Goal: Task Accomplishment & Management: Use online tool/utility

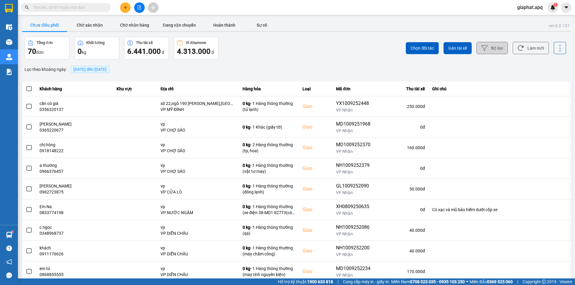
click at [489, 50] on button "Bộ lọc" at bounding box center [492, 48] width 31 height 12
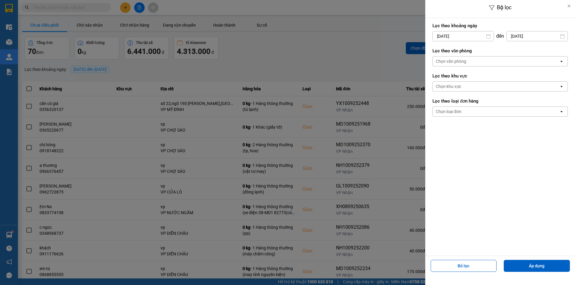
click at [471, 60] on div "Chọn văn phòng" at bounding box center [496, 62] width 126 height 10
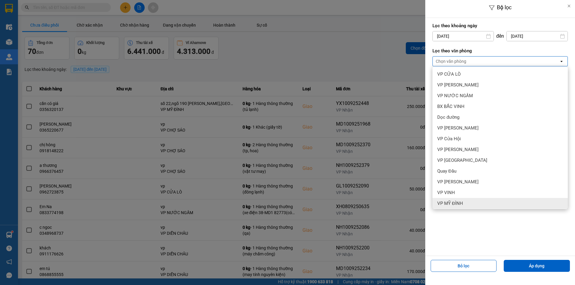
click at [457, 203] on span "VP MỸ ĐÌNH" at bounding box center [450, 204] width 26 height 6
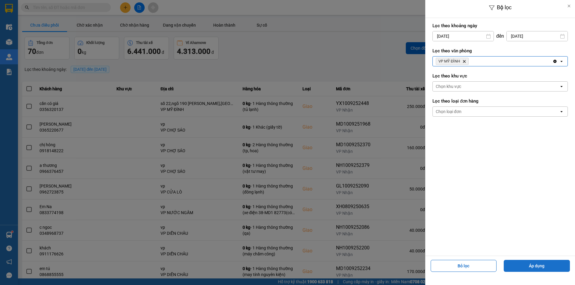
click at [522, 266] on button "Áp dụng" at bounding box center [537, 266] width 66 height 12
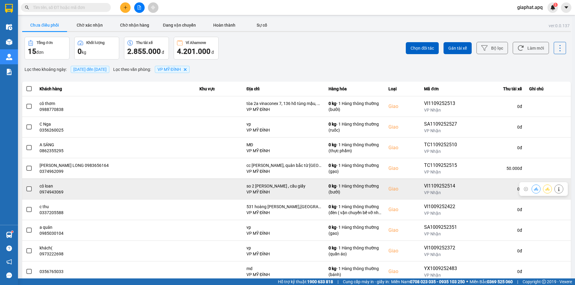
drag, startPoint x: 409, startPoint y: 189, endPoint x: 498, endPoint y: 189, distance: 89.0
click at [410, 189] on td "Giao" at bounding box center [403, 189] width 36 height 21
click at [534, 189] on icon at bounding box center [536, 189] width 4 height 4
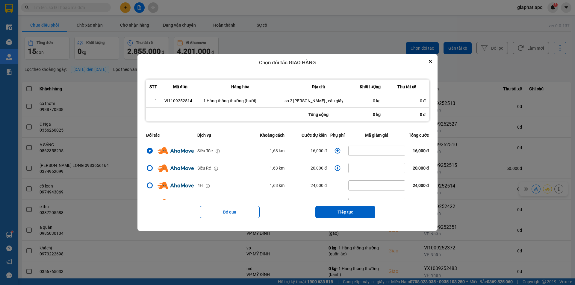
click at [335, 151] on icon "dialog" at bounding box center [338, 151] width 6 height 6
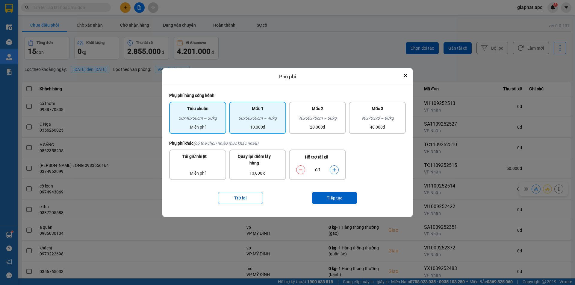
click at [278, 129] on div "10,000đ" at bounding box center [258, 127] width 50 height 7
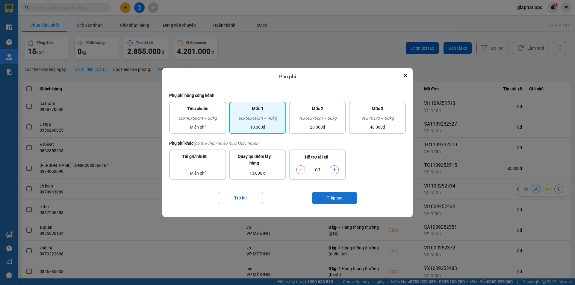
click at [329, 197] on button "Tiếp tục" at bounding box center [334, 198] width 45 height 12
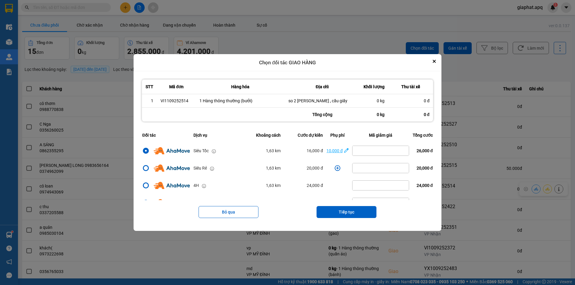
click at [344, 149] on icon "dialog" at bounding box center [346, 151] width 4 height 4
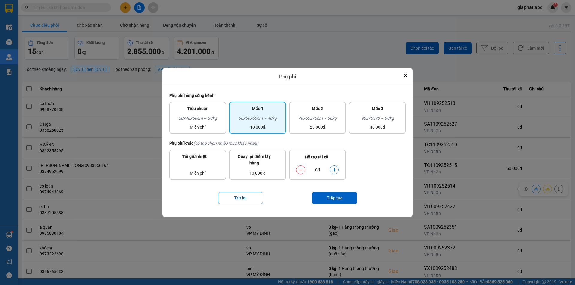
click at [335, 170] on icon "dialog" at bounding box center [334, 170] width 3 height 3
click at [333, 200] on button "Tiếp tục" at bounding box center [334, 198] width 45 height 12
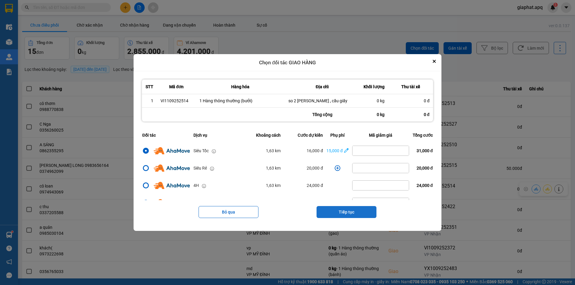
click at [346, 214] on button "Tiếp tục" at bounding box center [347, 212] width 60 height 12
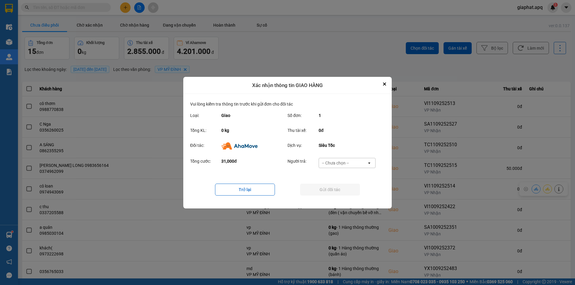
click at [341, 164] on div "-- Chưa chọn --" at bounding box center [335, 163] width 27 height 6
click at [333, 176] on span "Khách hàng" at bounding box center [334, 176] width 23 height 6
click at [336, 192] on button "Gửi đối tác" at bounding box center [330, 190] width 60 height 12
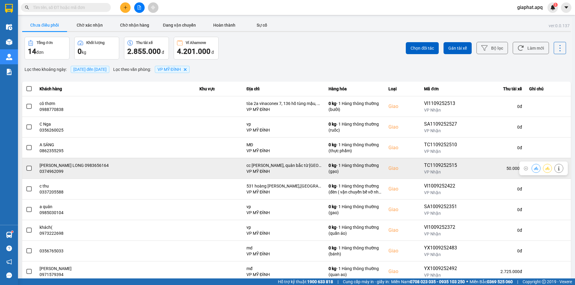
click at [402, 170] on div "Giao" at bounding box center [403, 168] width 28 height 7
click at [534, 169] on icon at bounding box center [536, 169] width 4 height 4
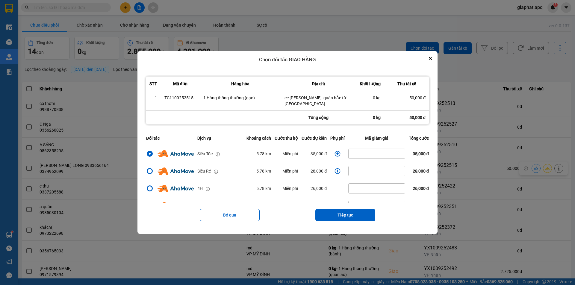
click at [336, 151] on icon "dialog" at bounding box center [338, 154] width 6 height 6
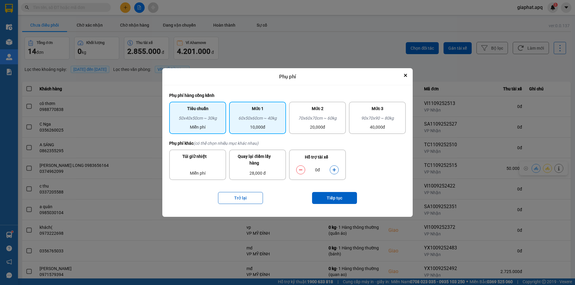
click at [275, 127] on div "10,000đ" at bounding box center [258, 127] width 50 height 7
click at [336, 171] on icon "dialog" at bounding box center [334, 170] width 4 height 4
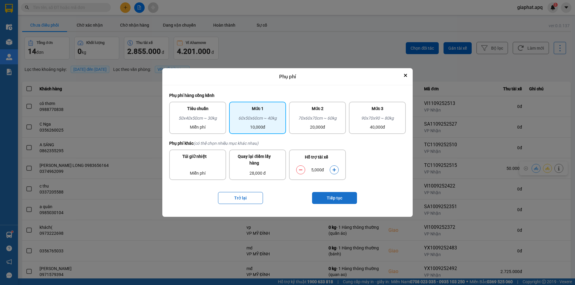
click at [333, 200] on button "Tiếp tục" at bounding box center [334, 198] width 45 height 12
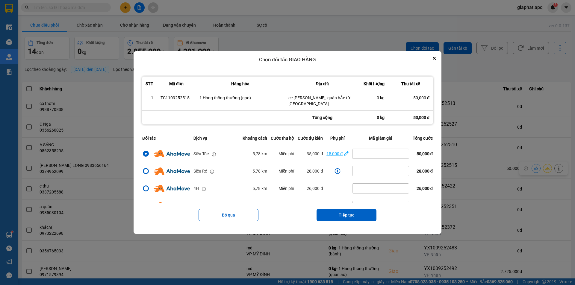
click at [345, 152] on icon "dialog" at bounding box center [346, 154] width 4 height 4
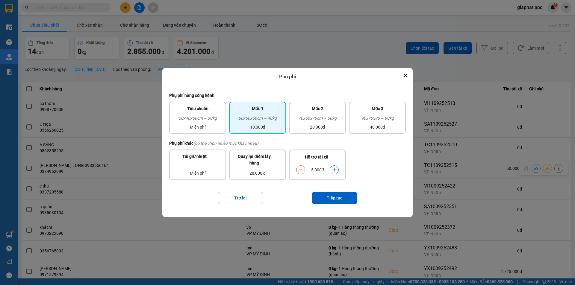
click at [302, 169] on icon "dialog" at bounding box center [301, 170] width 4 height 4
click at [328, 197] on button "Tiếp tục" at bounding box center [334, 198] width 45 height 12
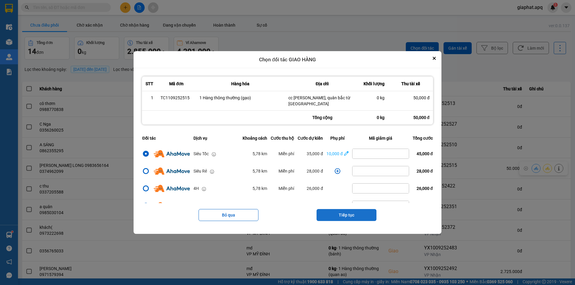
click at [343, 215] on button "Tiếp tục" at bounding box center [347, 215] width 60 height 12
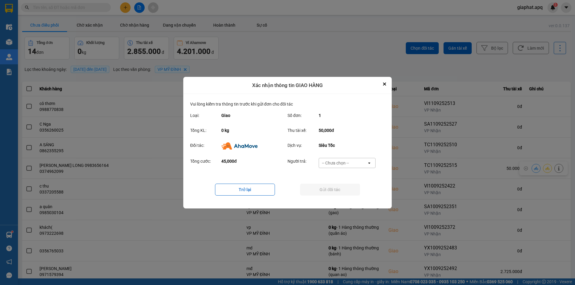
click at [336, 164] on div "-- Chưa chọn --" at bounding box center [335, 163] width 27 height 6
click at [334, 176] on span "Khách hàng" at bounding box center [334, 176] width 23 height 6
click at [383, 84] on button "Close" at bounding box center [384, 84] width 7 height 7
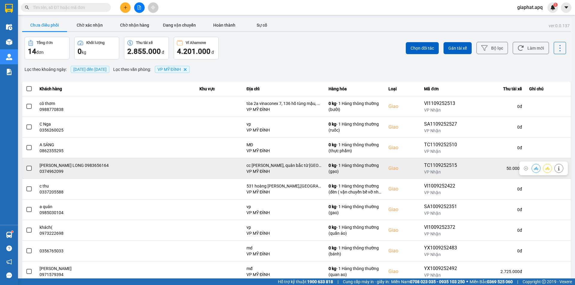
click at [385, 174] on td "Giao" at bounding box center [403, 168] width 36 height 21
click at [534, 169] on icon at bounding box center [536, 168] width 4 height 3
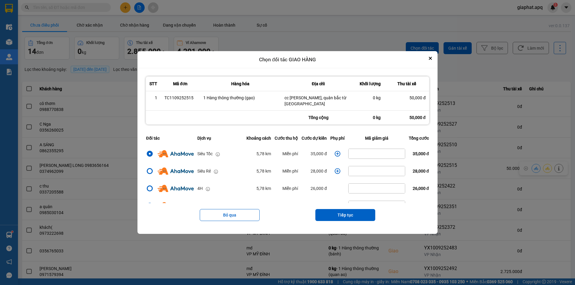
click at [336, 151] on icon "dialog" at bounding box center [338, 154] width 6 height 6
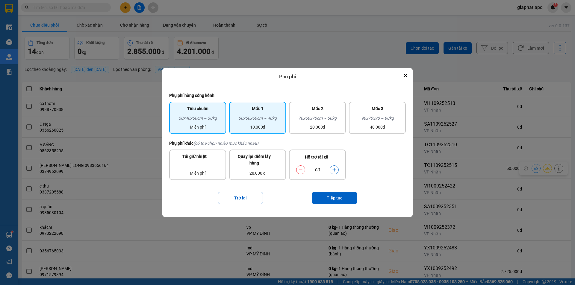
click at [263, 129] on div "10,000đ" at bounding box center [258, 127] width 50 height 7
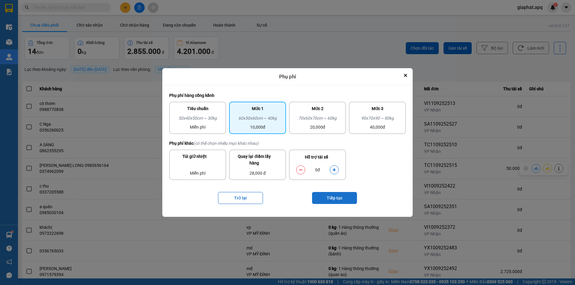
click at [338, 199] on button "Tiếp tục" at bounding box center [334, 198] width 45 height 12
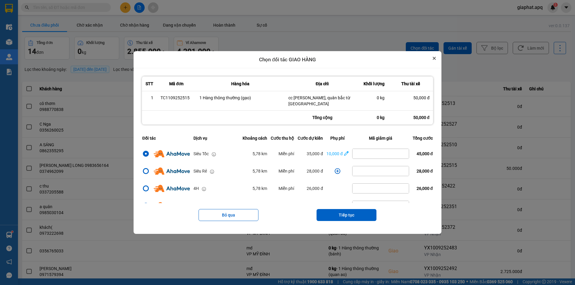
click at [436, 60] on icon "Close" at bounding box center [434, 58] width 2 height 2
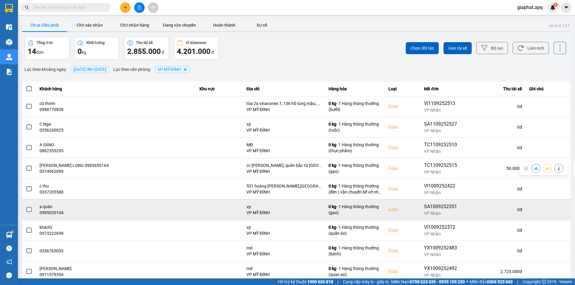
scroll to position [38, 0]
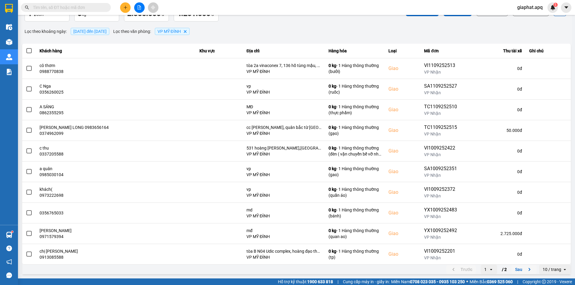
click at [516, 268] on button "Sau" at bounding box center [524, 269] width 25 height 9
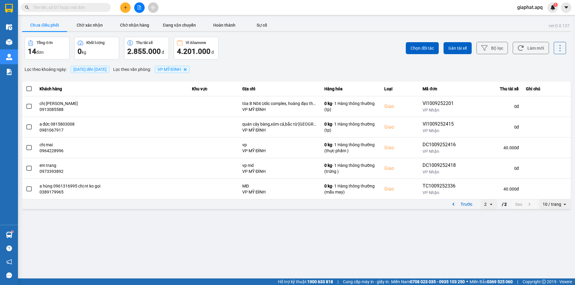
click at [490, 204] on icon "open" at bounding box center [491, 204] width 5 height 5
click at [486, 215] on div "1" at bounding box center [489, 217] width 7 height 6
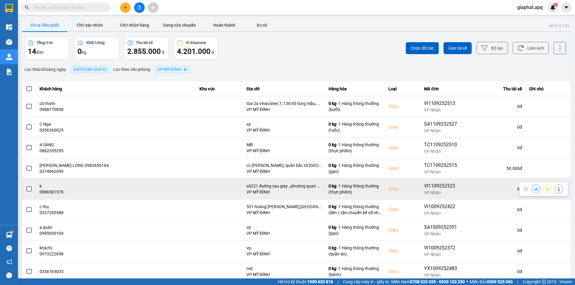
drag, startPoint x: 386, startPoint y: 191, endPoint x: 498, endPoint y: 190, distance: 112.0
click at [389, 191] on div "Giao" at bounding box center [403, 189] width 28 height 7
click at [532, 188] on button at bounding box center [536, 189] width 8 height 10
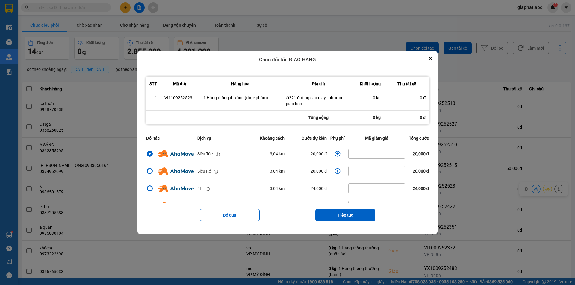
click at [335, 154] on icon "dialog" at bounding box center [338, 154] width 6 height 6
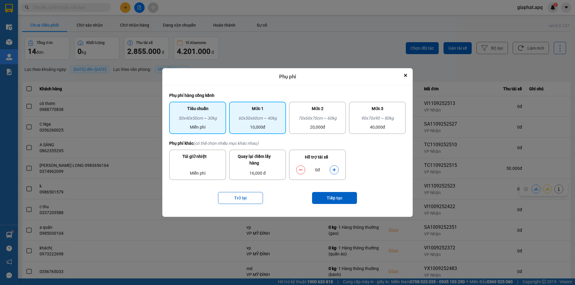
click at [271, 126] on div "10,000đ" at bounding box center [258, 127] width 50 height 7
click at [301, 171] on icon "dialog" at bounding box center [301, 170] width 4 height 4
click at [300, 168] on icon "dialog" at bounding box center [301, 170] width 4 height 4
click at [300, 172] on icon "dialog" at bounding box center [301, 170] width 4 height 4
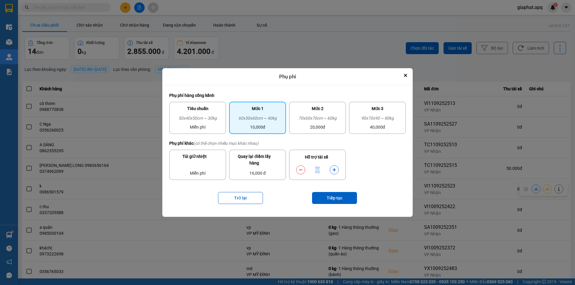
click at [300, 172] on icon "dialog" at bounding box center [301, 170] width 4 height 4
click at [336, 172] on icon "dialog" at bounding box center [334, 170] width 4 height 4
click at [339, 197] on button "Tiếp tục" at bounding box center [334, 198] width 45 height 12
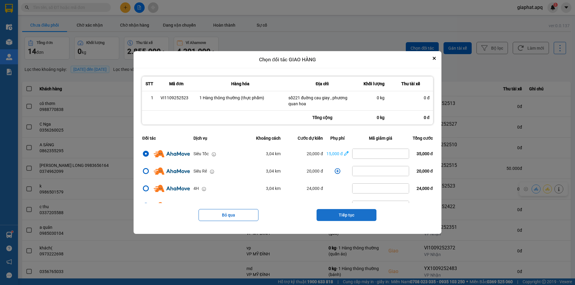
click at [345, 217] on button "Tiếp tục" at bounding box center [347, 215] width 60 height 12
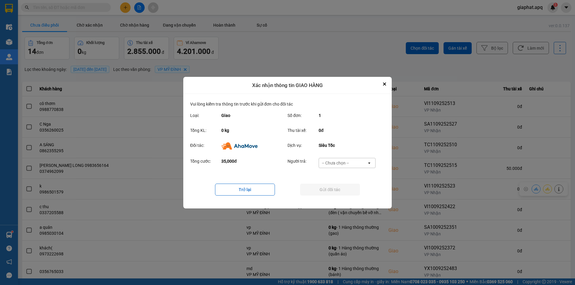
click at [339, 163] on div "-- Chưa chọn --" at bounding box center [335, 163] width 27 height 6
click at [335, 175] on span "Khách hàng" at bounding box center [334, 176] width 23 height 6
click at [337, 190] on button "Gửi đối tác" at bounding box center [330, 190] width 60 height 12
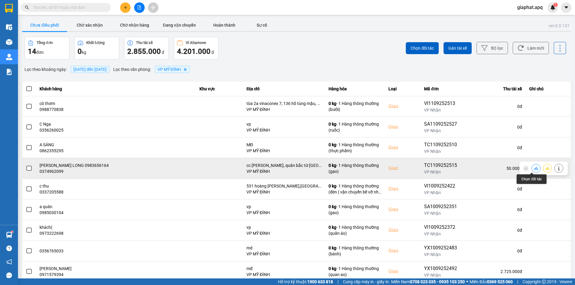
click at [534, 169] on icon at bounding box center [536, 168] width 4 height 3
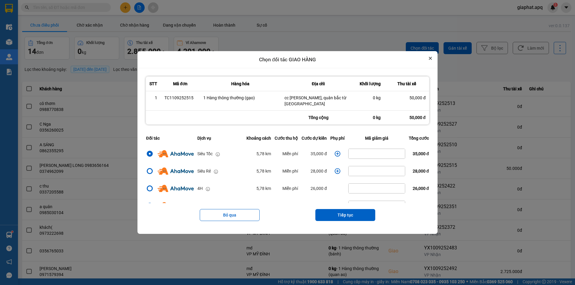
click at [432, 60] on icon "Close" at bounding box center [430, 58] width 2 height 2
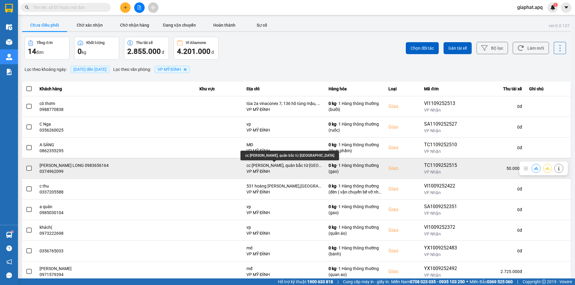
click at [289, 166] on div "cc [PERSON_NAME], quân bắc từ [GEOGRAPHIC_DATA]" at bounding box center [284, 166] width 75 height 6
click at [466, 168] on td "50.000 đ" at bounding box center [496, 168] width 60 height 21
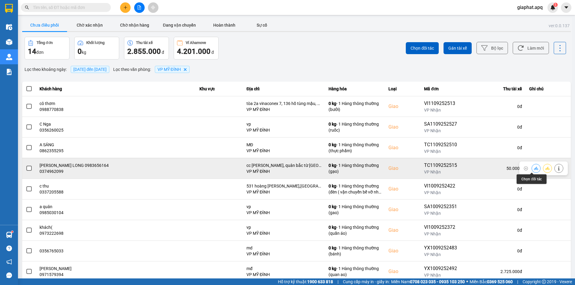
click at [534, 170] on button at bounding box center [536, 168] width 8 height 10
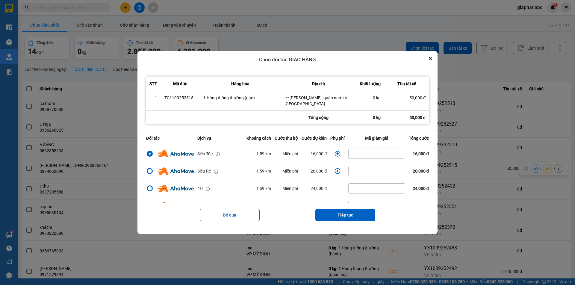
click at [336, 153] on icon "dialog" at bounding box center [338, 154] width 6 height 6
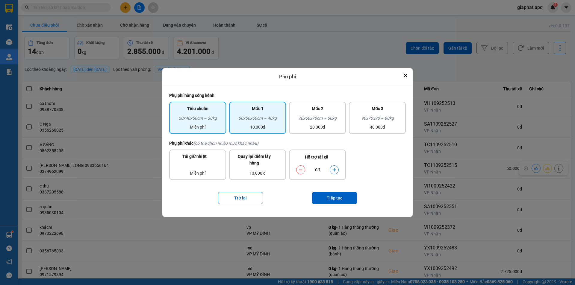
click at [279, 127] on div "10,000đ" at bounding box center [258, 127] width 50 height 7
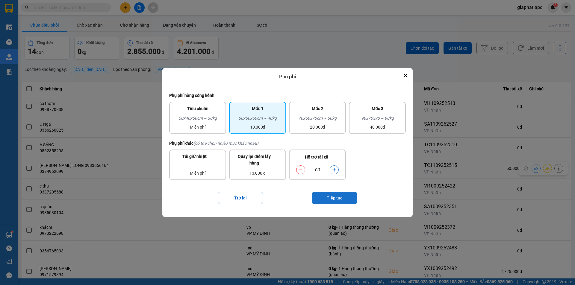
click at [341, 198] on button "Tiếp tục" at bounding box center [334, 198] width 45 height 12
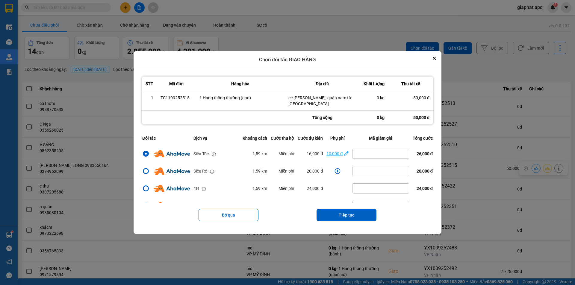
click at [344, 154] on icon "dialog" at bounding box center [346, 154] width 4 height 4
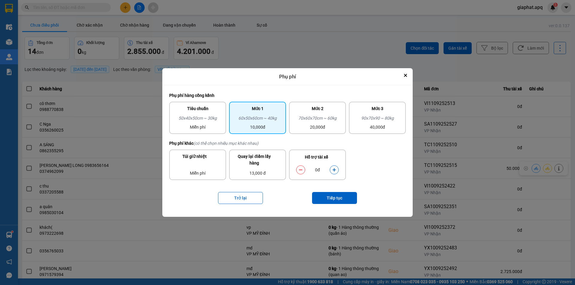
click at [334, 170] on icon "dialog" at bounding box center [334, 170] width 3 height 3
click at [337, 198] on button "Tiếp tục" at bounding box center [334, 198] width 45 height 12
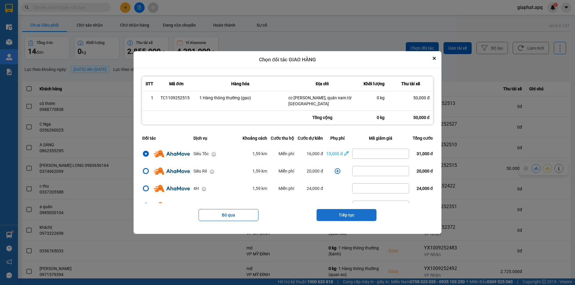
click at [355, 216] on button "Tiếp tục" at bounding box center [347, 215] width 60 height 12
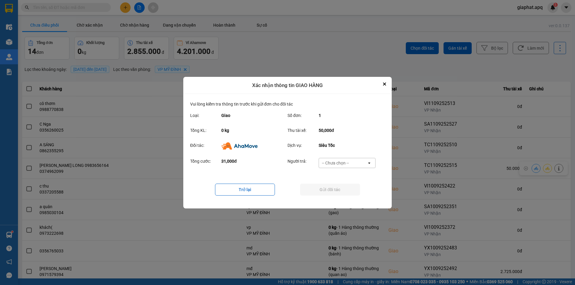
click at [335, 160] on div "-- Chưa chọn --" at bounding box center [343, 163] width 48 height 10
click at [333, 174] on span "Khách hàng" at bounding box center [334, 176] width 23 height 6
click at [336, 189] on button "Gửi đối tác" at bounding box center [330, 190] width 60 height 12
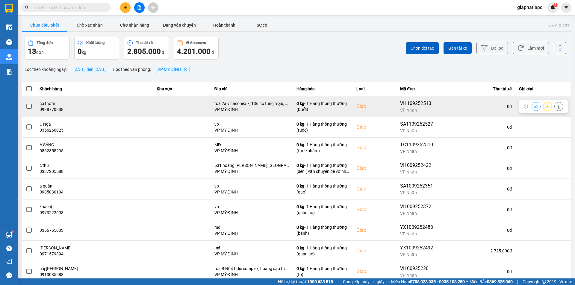
drag, startPoint x: 360, startPoint y: 106, endPoint x: 363, endPoint y: 107, distance: 3.1
click at [363, 107] on div "Giao" at bounding box center [374, 106] width 37 height 7
click at [534, 107] on icon at bounding box center [536, 107] width 4 height 4
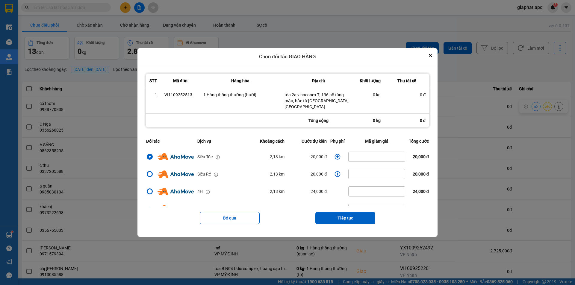
click at [335, 154] on icon "dialog" at bounding box center [338, 157] width 6 height 6
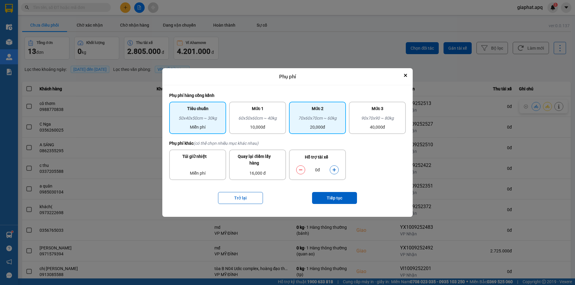
click at [332, 124] on div "20,000đ" at bounding box center [318, 127] width 50 height 7
click at [334, 169] on icon "dialog" at bounding box center [334, 170] width 3 height 3
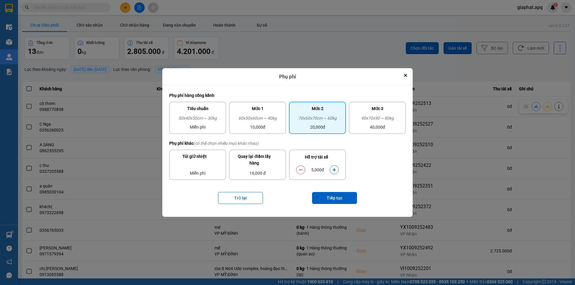
click at [337, 169] on button "dialog" at bounding box center [334, 170] width 8 height 10
drag, startPoint x: 300, startPoint y: 168, endPoint x: 309, endPoint y: 179, distance: 13.7
click at [300, 168] on icon "dialog" at bounding box center [301, 170] width 4 height 4
click at [333, 200] on button "Tiếp tục" at bounding box center [334, 198] width 45 height 12
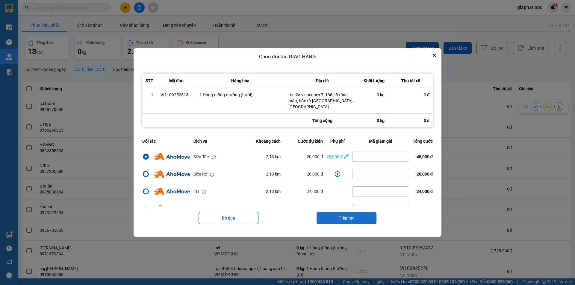
click at [348, 216] on button "Tiếp tục" at bounding box center [347, 218] width 60 height 12
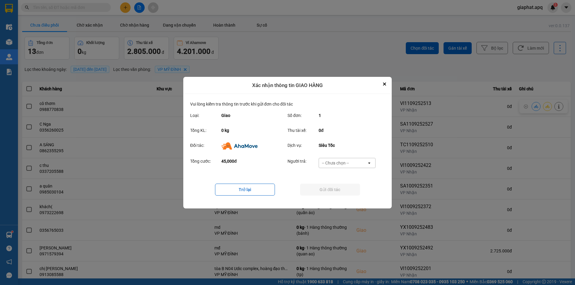
click at [338, 163] on div "-- Chưa chọn --" at bounding box center [335, 163] width 27 height 6
click at [339, 196] on span "Ví Ahamove" at bounding box center [335, 197] width 24 height 6
click at [335, 190] on button "Gửi đối tác" at bounding box center [330, 190] width 60 height 12
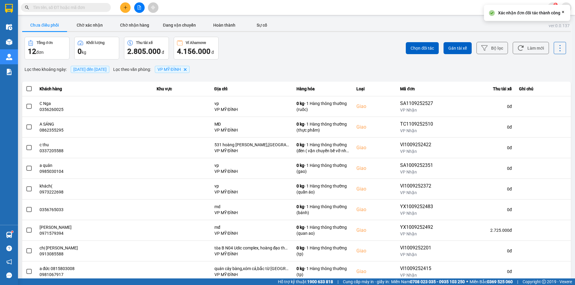
click at [81, 6] on input "text" at bounding box center [68, 7] width 71 height 7
type input "0"
drag, startPoint x: 87, startPoint y: 23, endPoint x: 95, endPoint y: 23, distance: 7.2
click at [88, 23] on button "Chờ xác nhận" at bounding box center [89, 25] width 45 height 12
